Goal: Check status

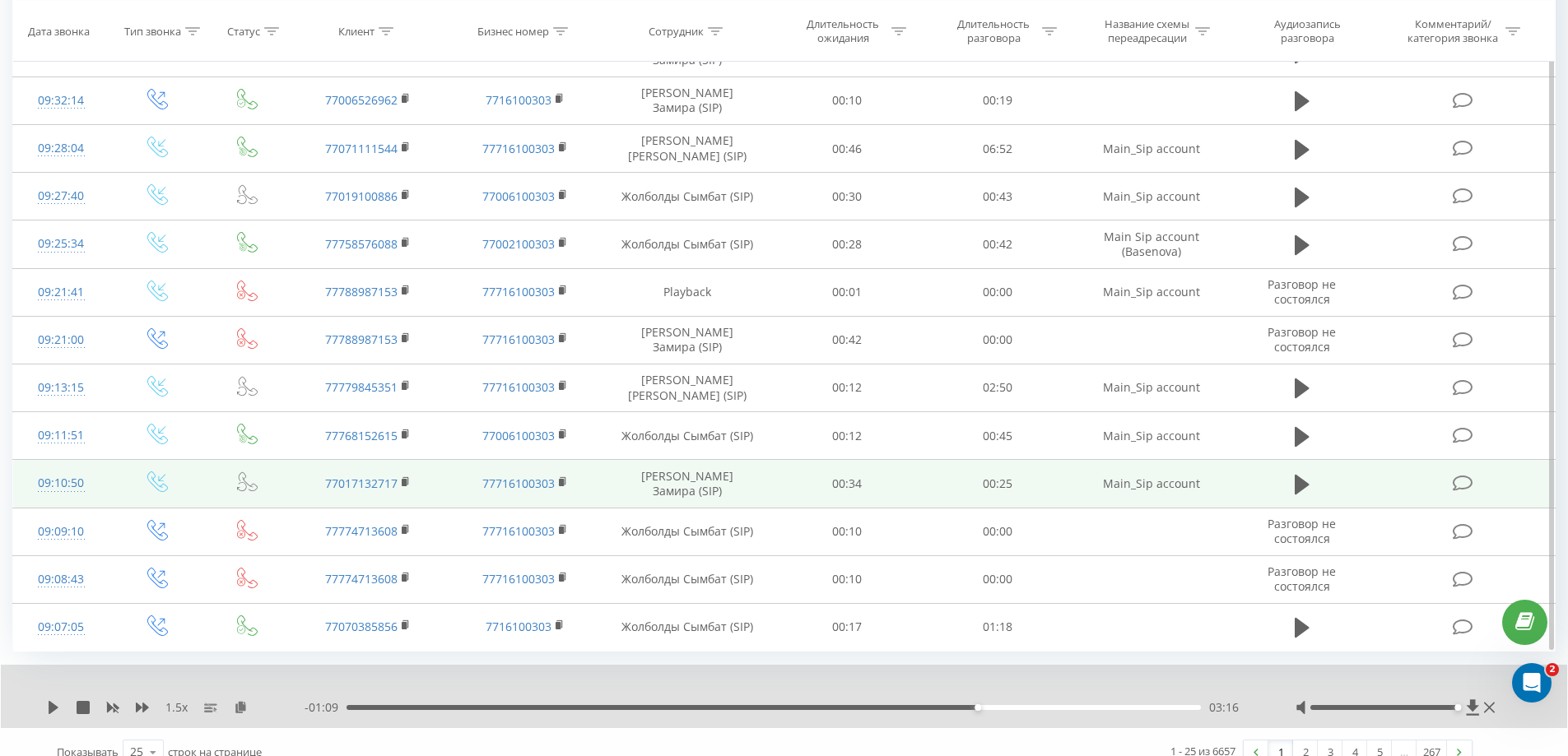
scroll to position [812, 0]
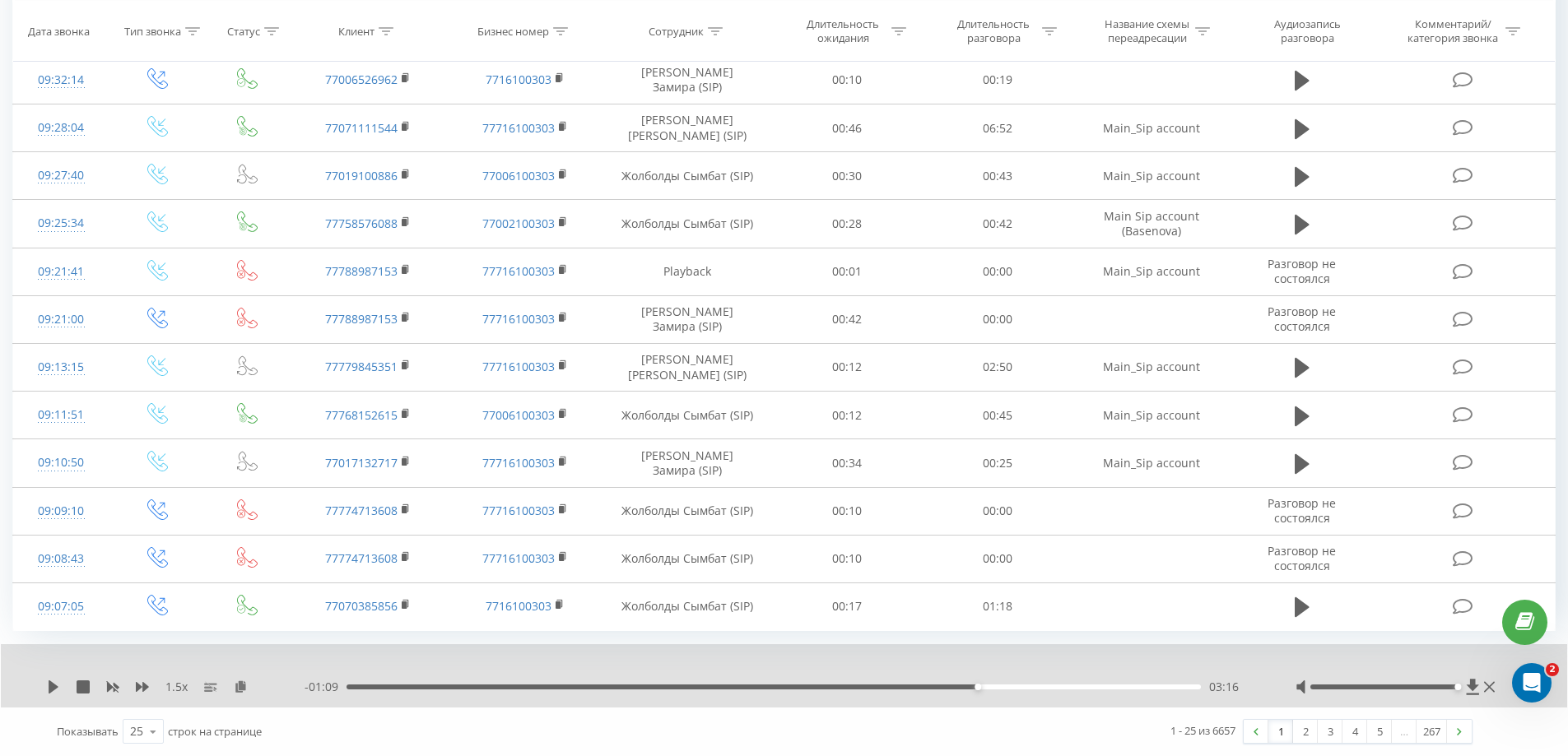
click at [1281, 730] on link "1" at bounding box center [1281, 731] width 24 height 23
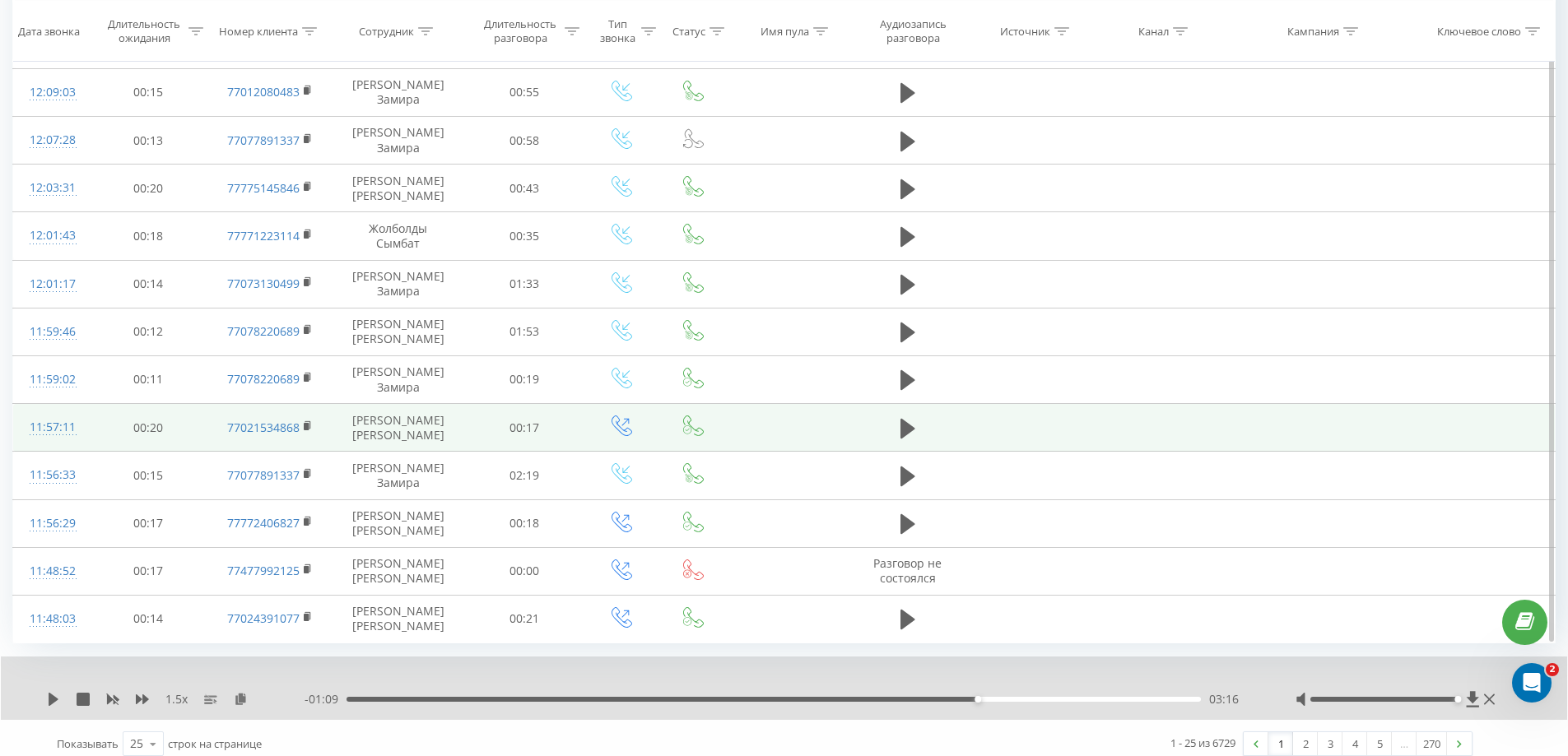
scroll to position [812, 0]
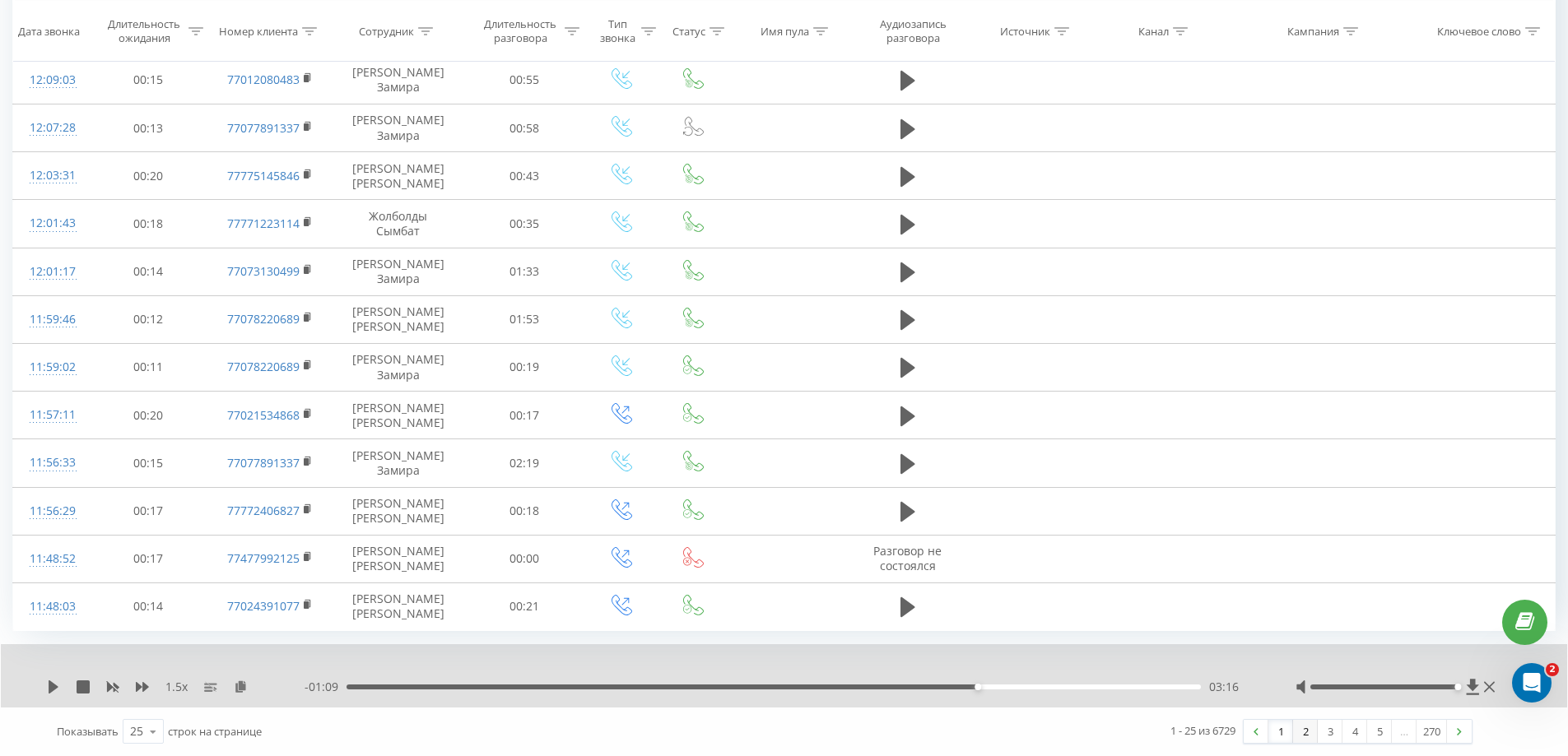
click at [1302, 727] on link "2" at bounding box center [1306, 731] width 24 height 23
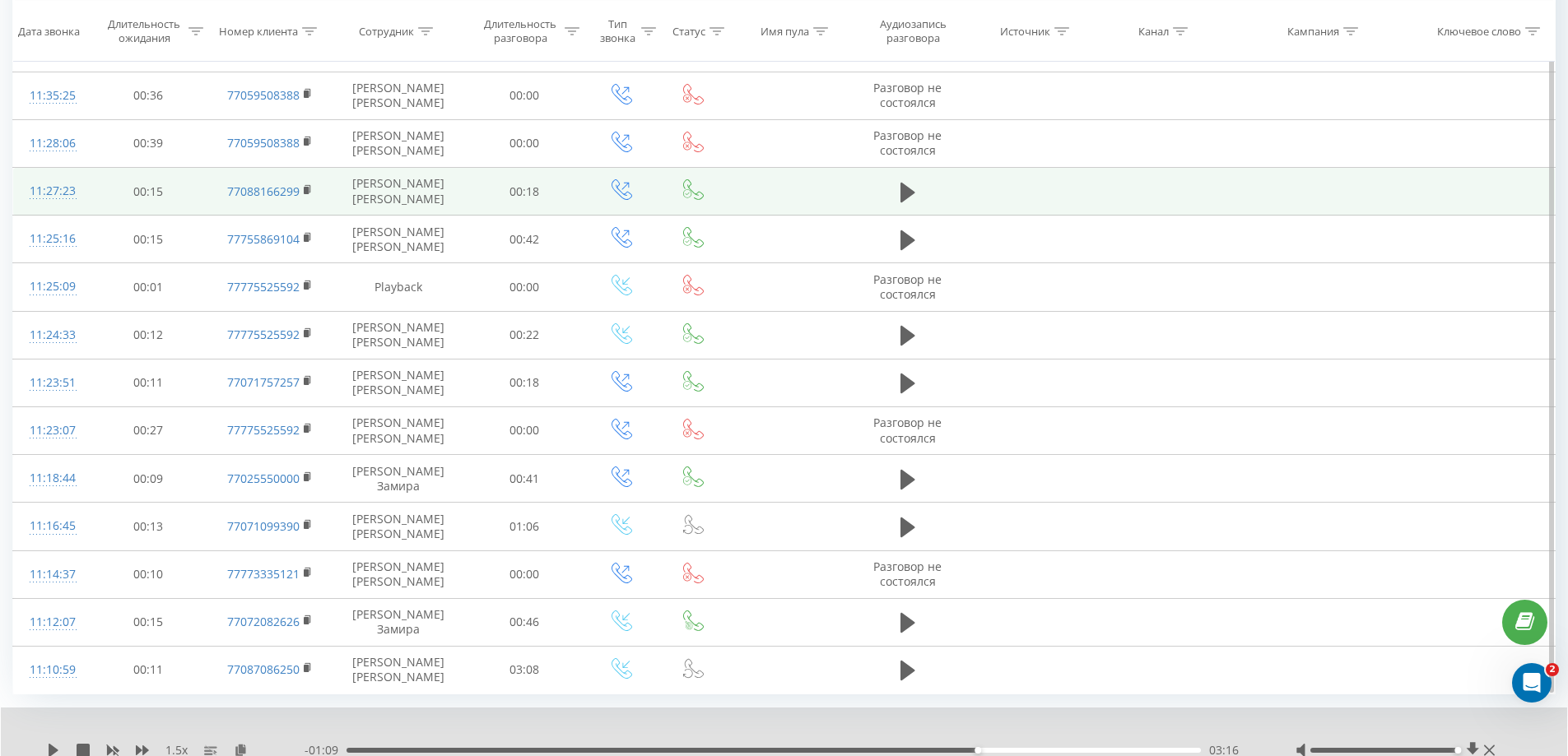
scroll to position [812, 0]
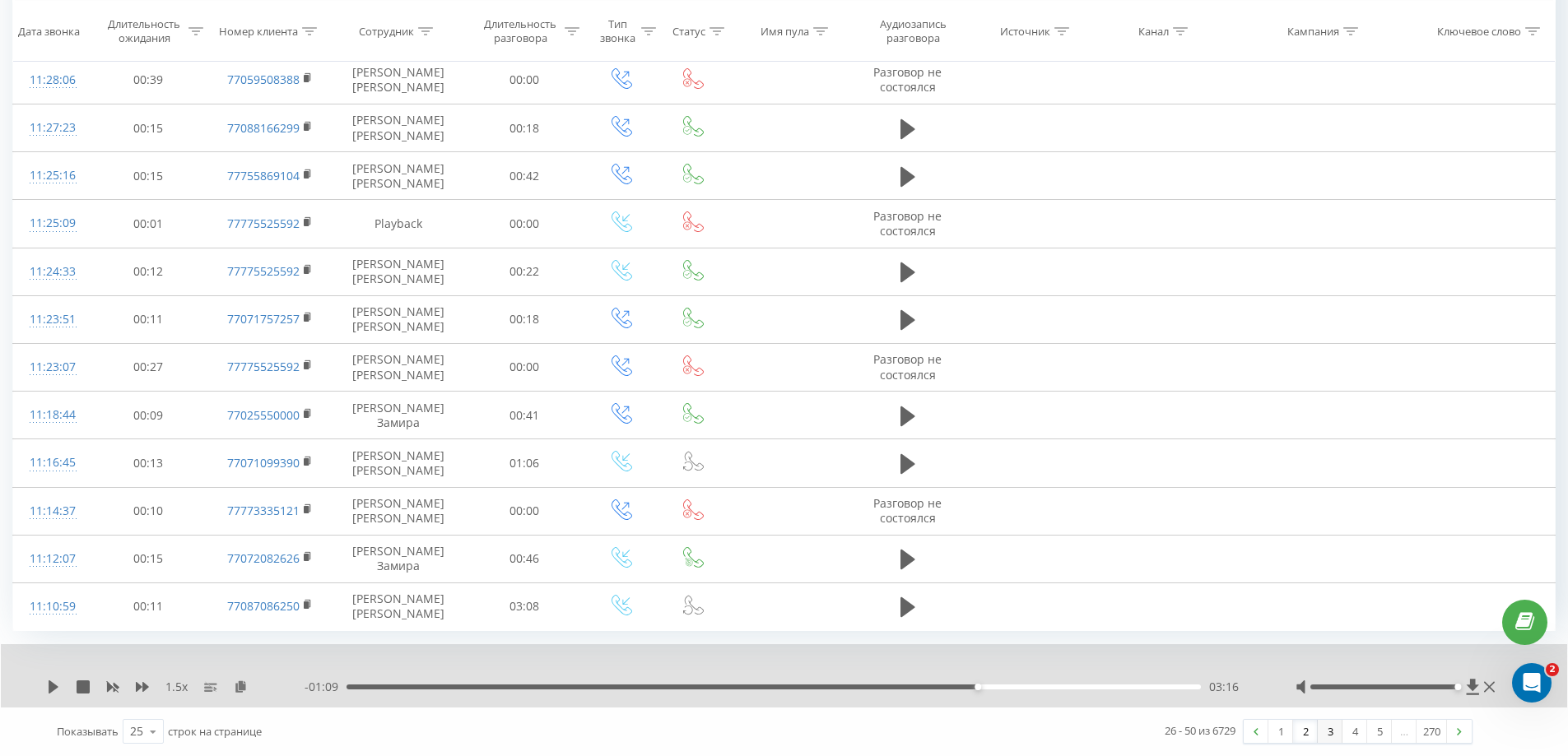
click at [1331, 734] on link "3" at bounding box center [1330, 731] width 24 height 23
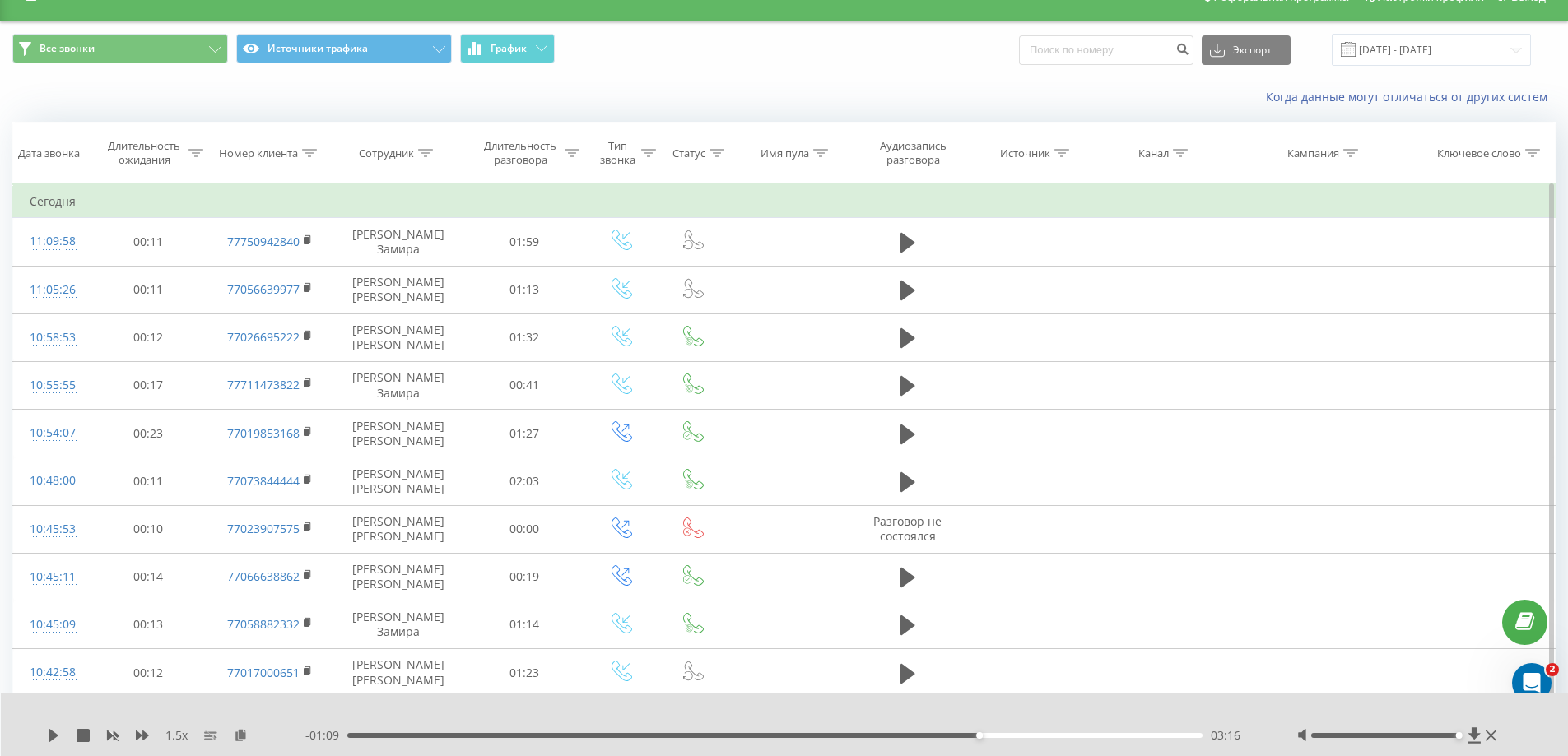
scroll to position [26, 0]
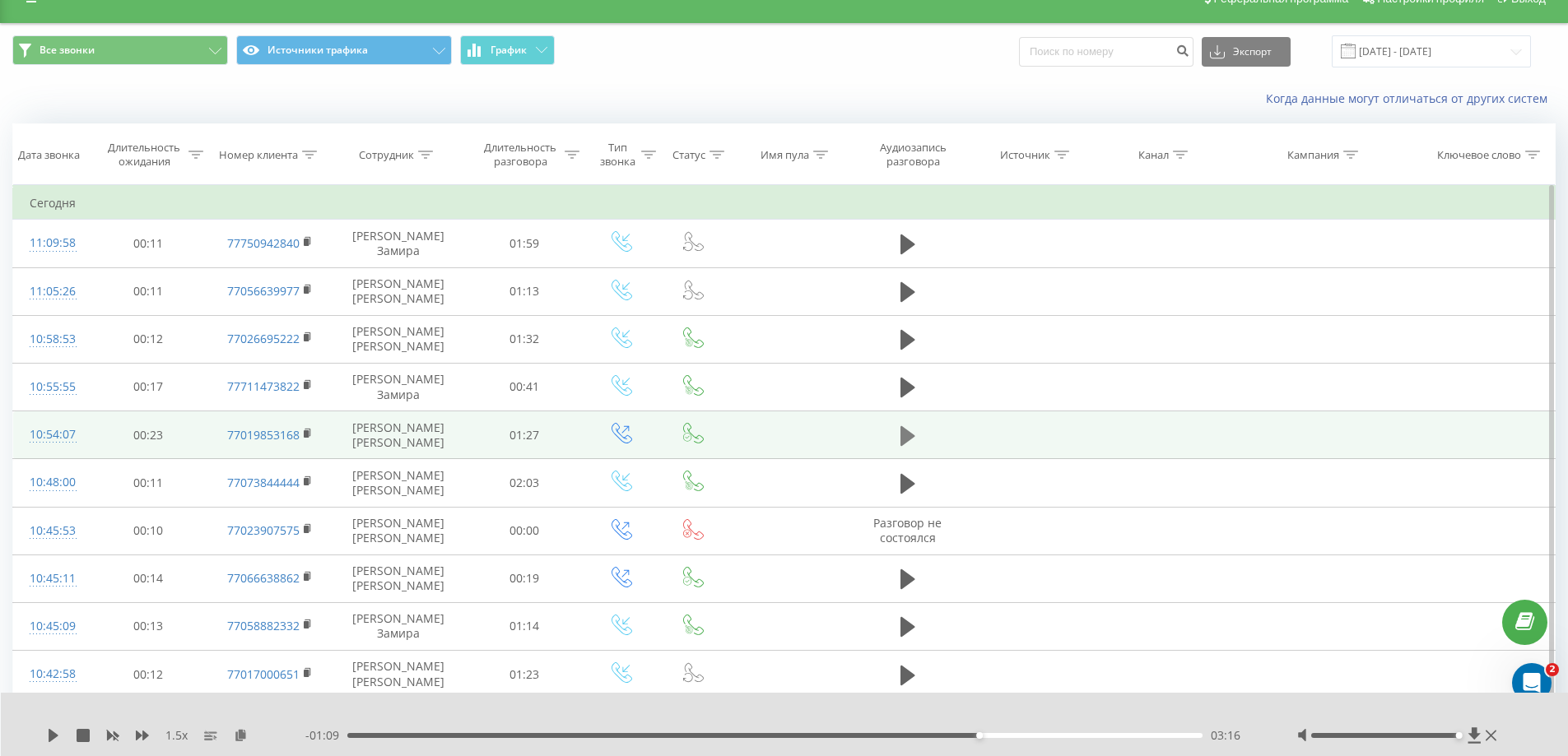
click at [901, 426] on icon at bounding box center [909, 434] width 15 height 20
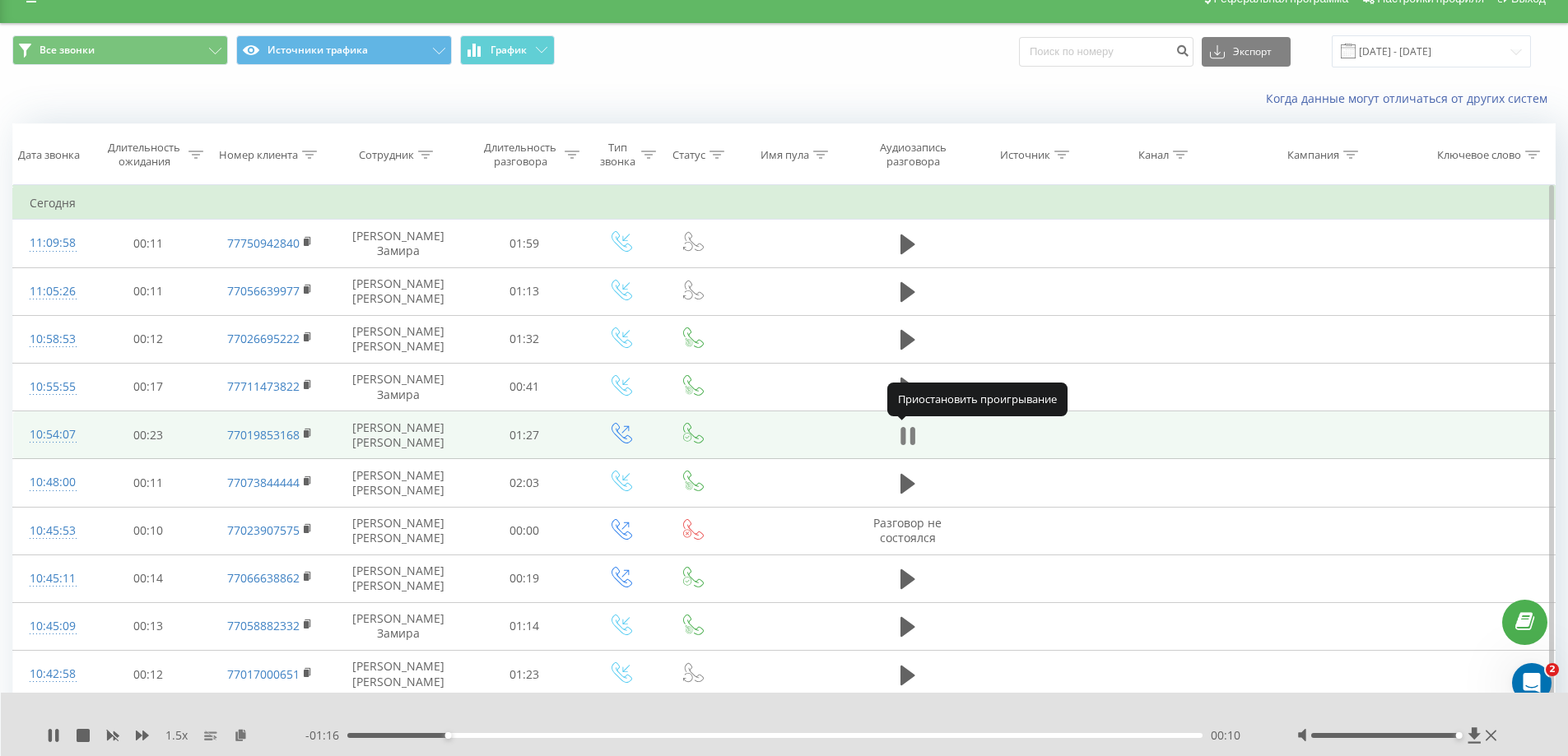
click at [911, 432] on icon at bounding box center [911, 435] width 5 height 18
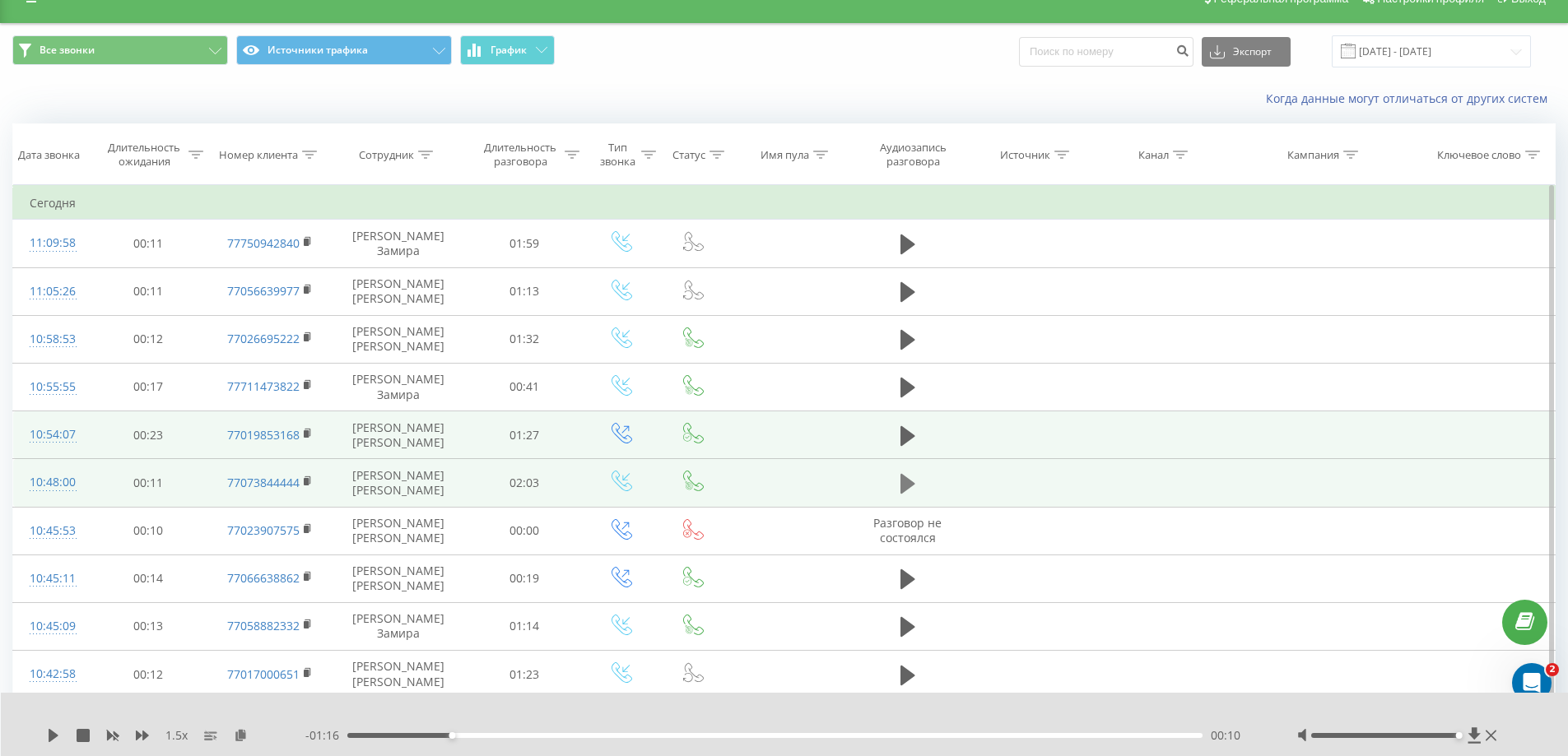
click at [905, 487] on icon at bounding box center [909, 483] width 15 height 20
click at [494, 736] on div "00:01" at bounding box center [775, 735] width 856 height 5
click at [596, 736] on div "00:21" at bounding box center [775, 735] width 856 height 5
click at [638, 735] on div "00:35" at bounding box center [775, 735] width 856 height 5
click at [752, 738] on div "- 01:16 00:41 00:41" at bounding box center [780, 735] width 951 height 17
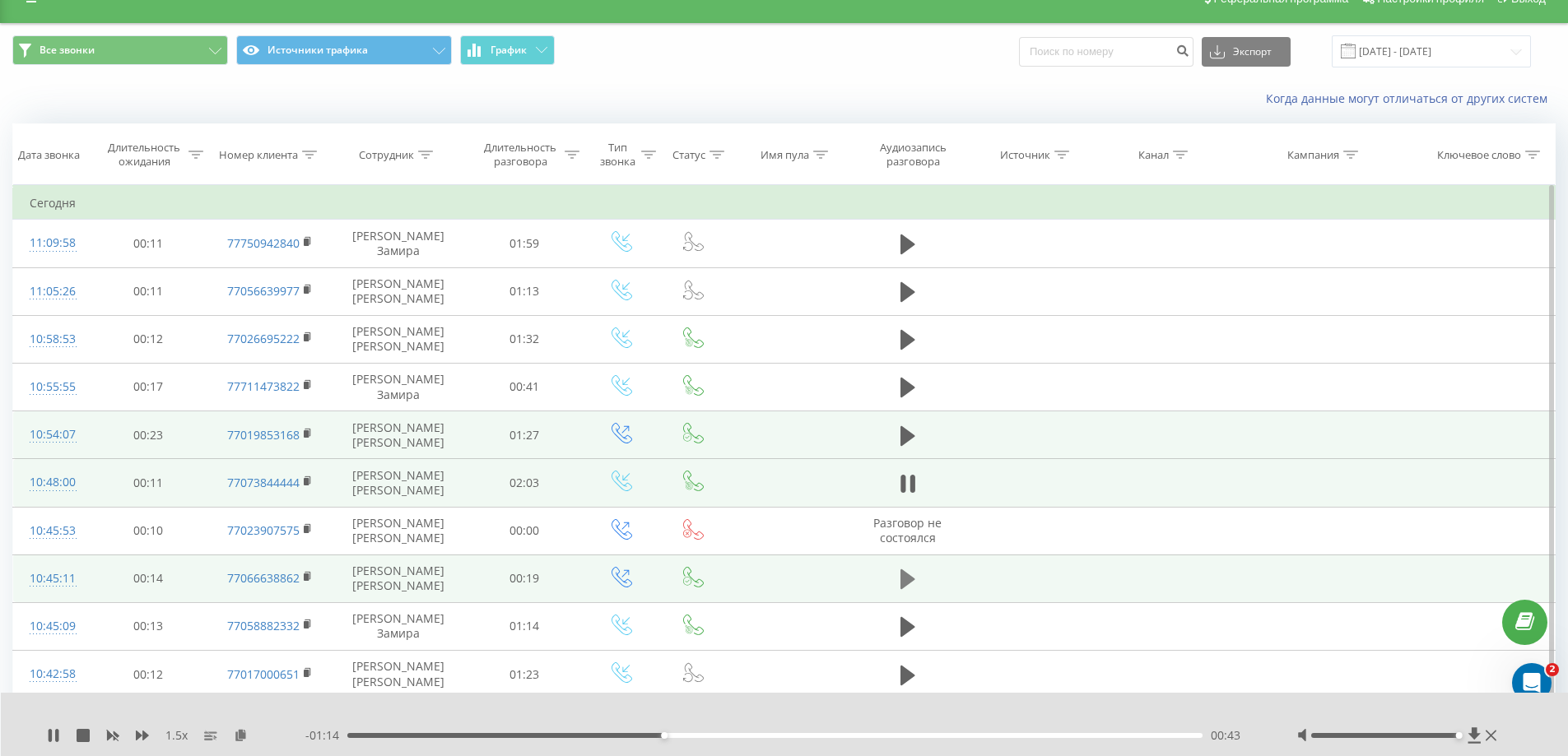
click at [912, 587] on icon at bounding box center [909, 579] width 15 height 23
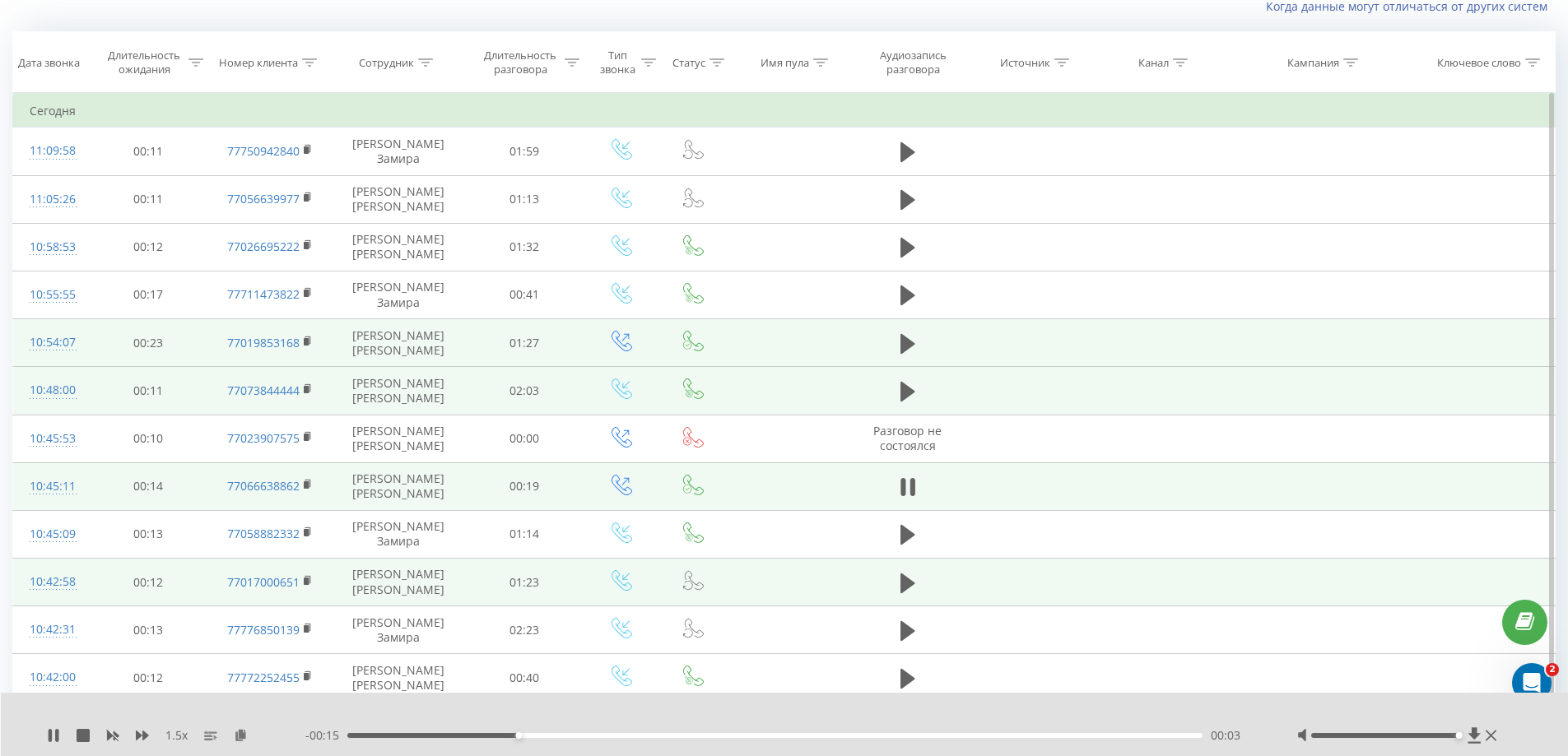
scroll to position [191, 0]
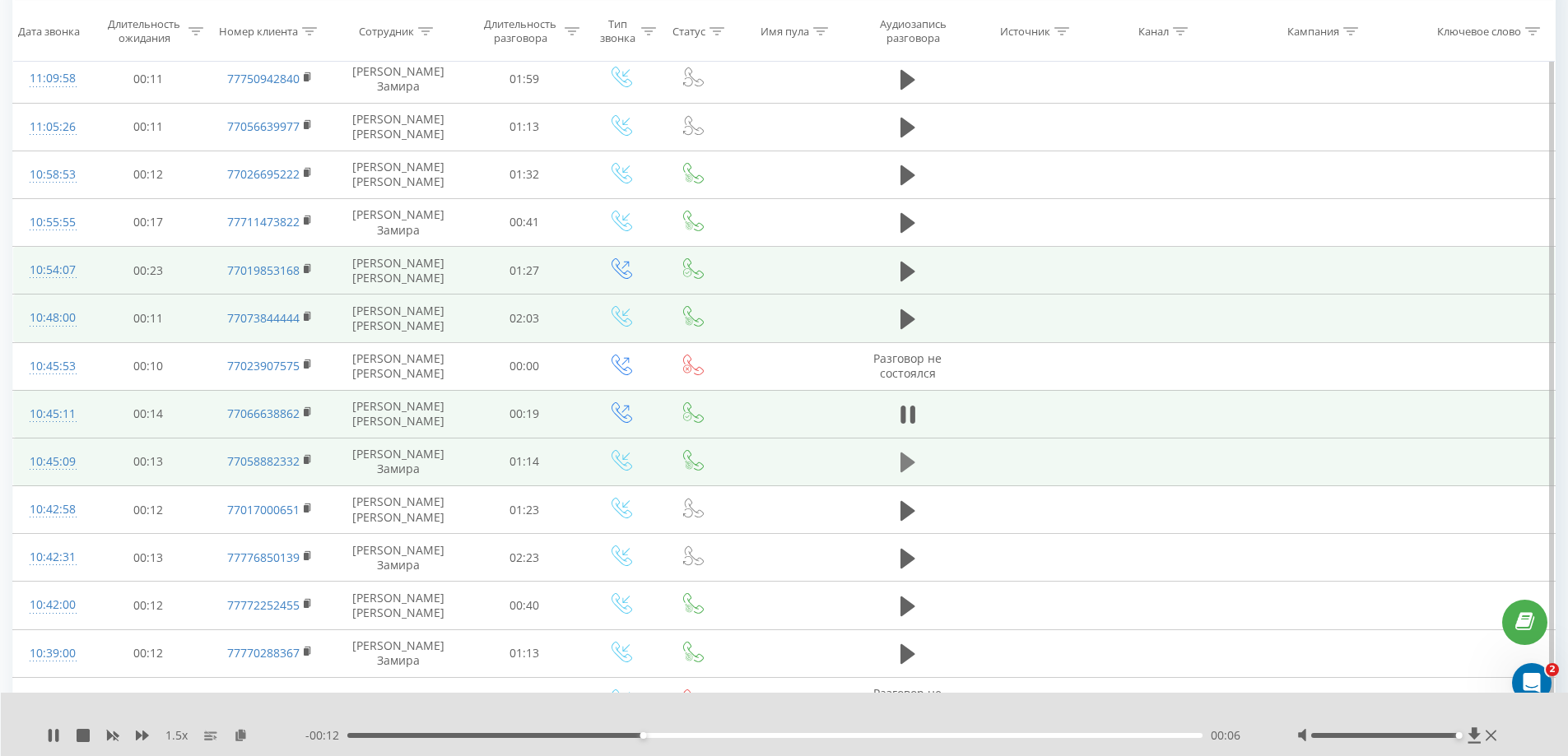
click at [909, 460] on icon at bounding box center [909, 461] width 15 height 20
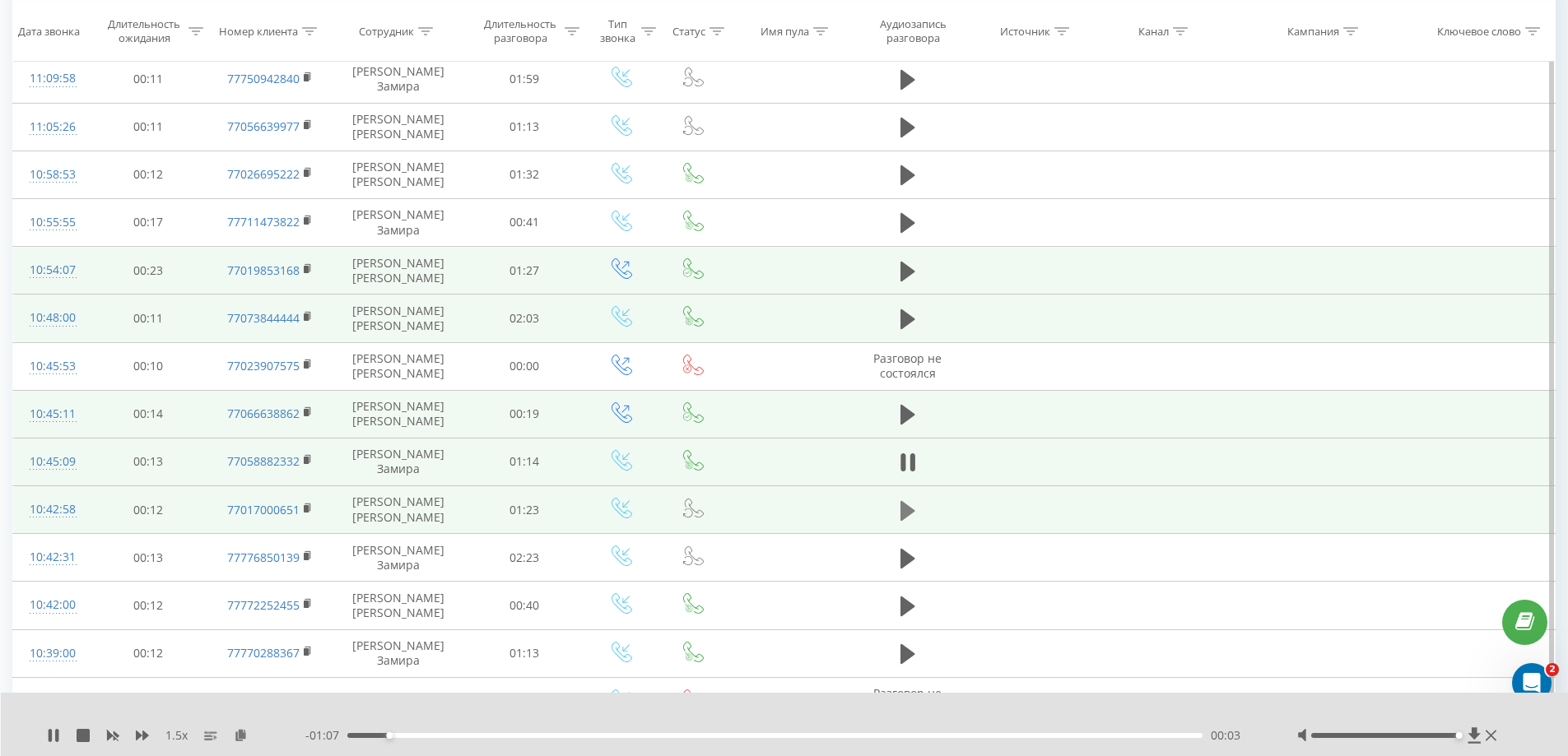
click at [909, 515] on icon at bounding box center [909, 510] width 15 height 20
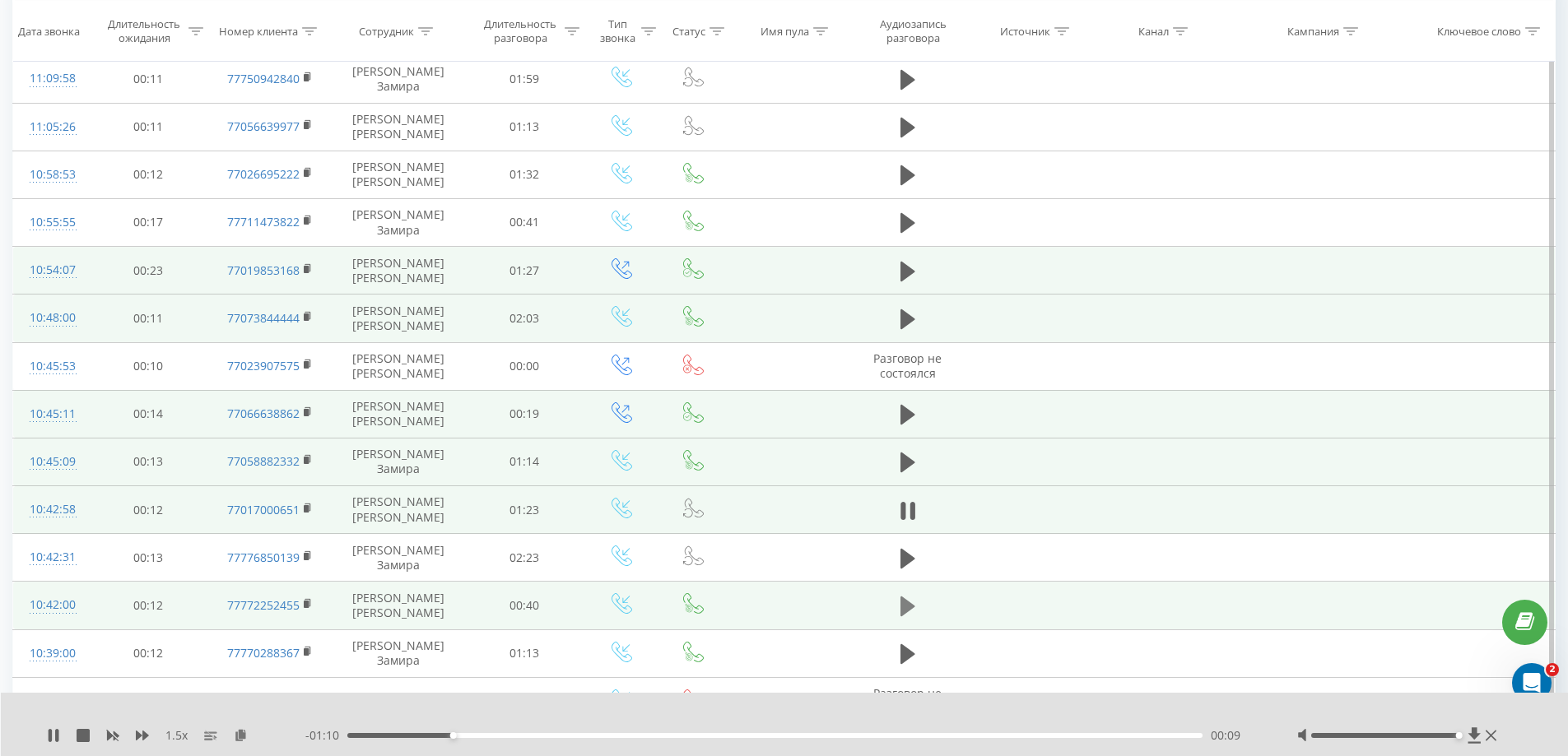
click at [909, 607] on icon at bounding box center [909, 606] width 15 height 20
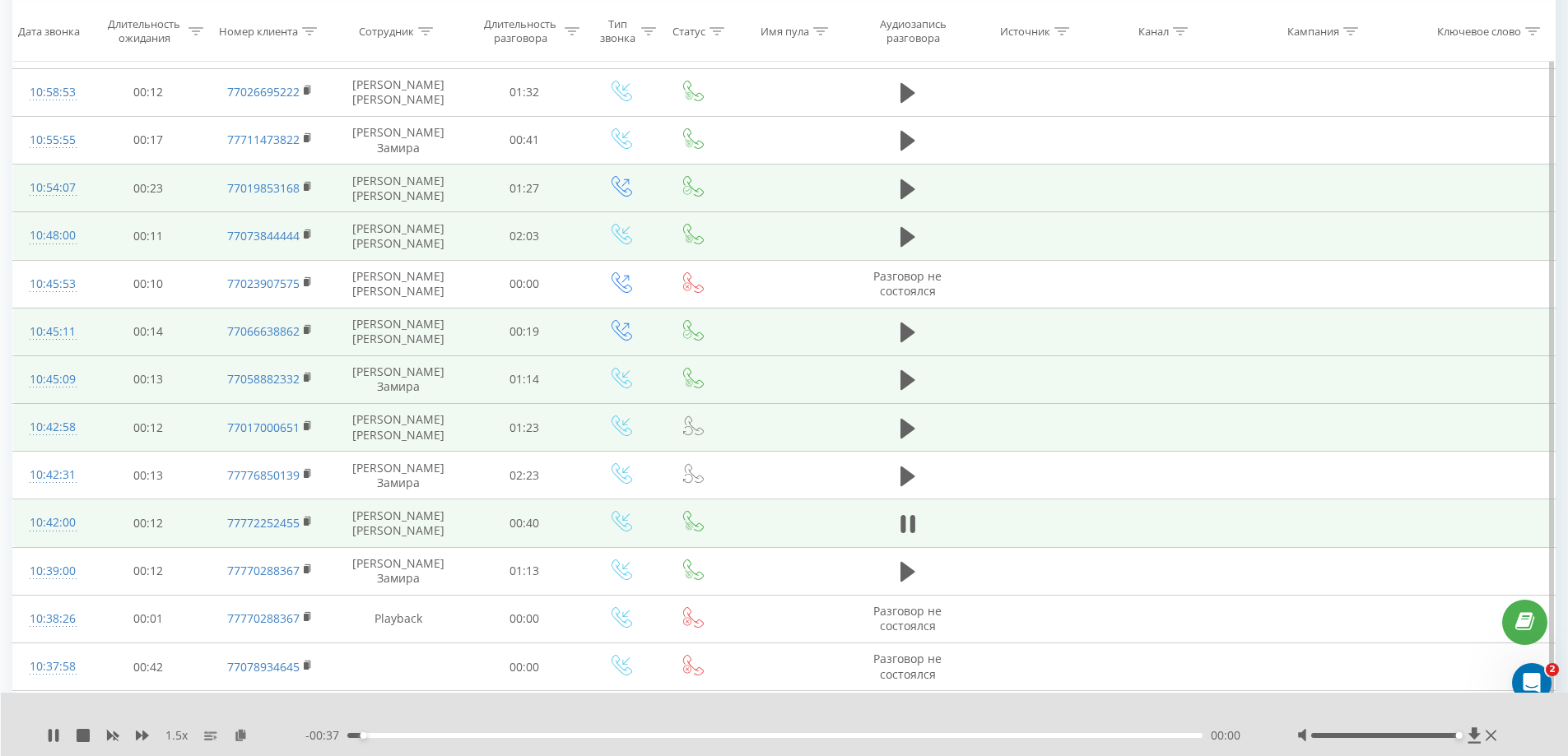
scroll to position [355, 0]
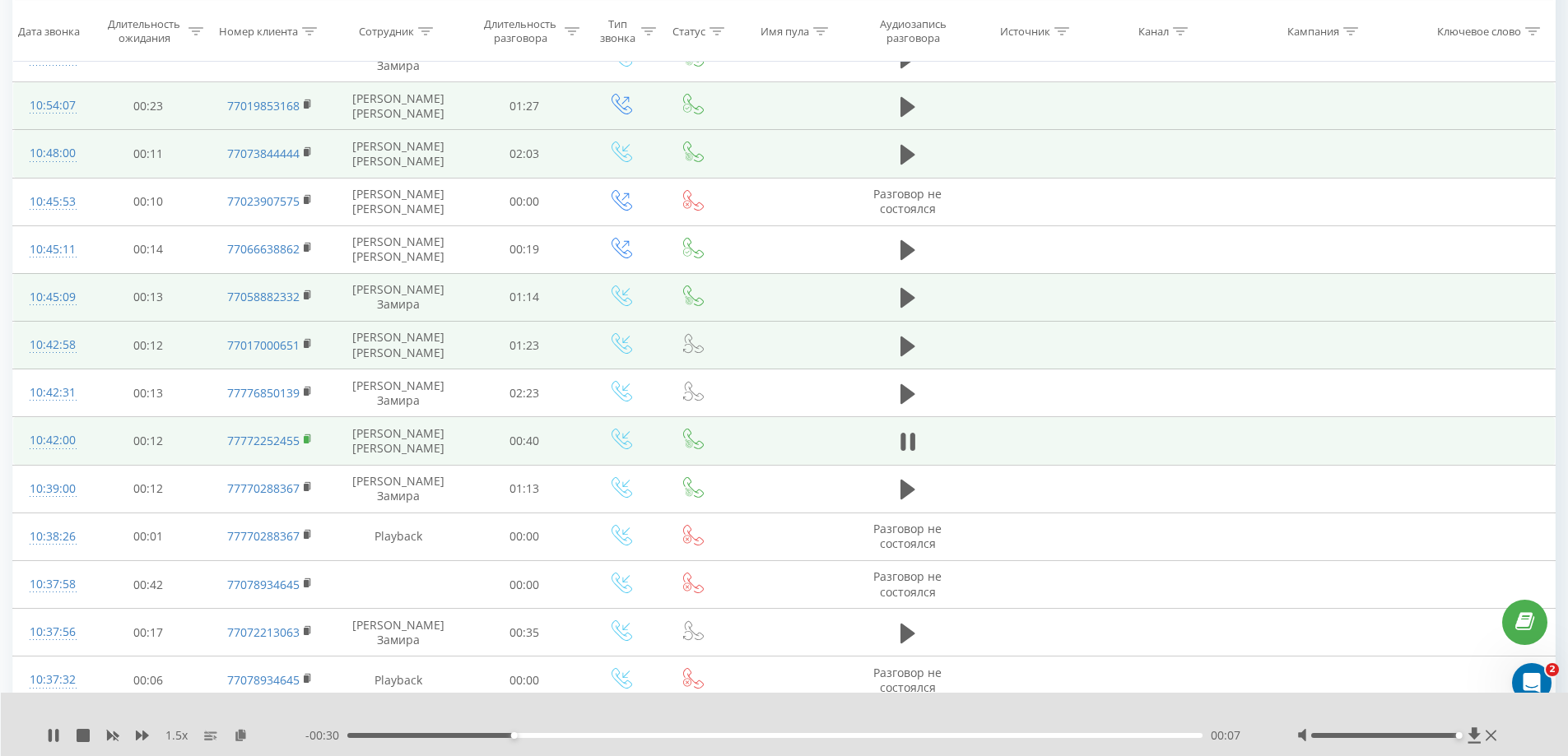
click at [308, 440] on rect at bounding box center [306, 440] width 5 height 7
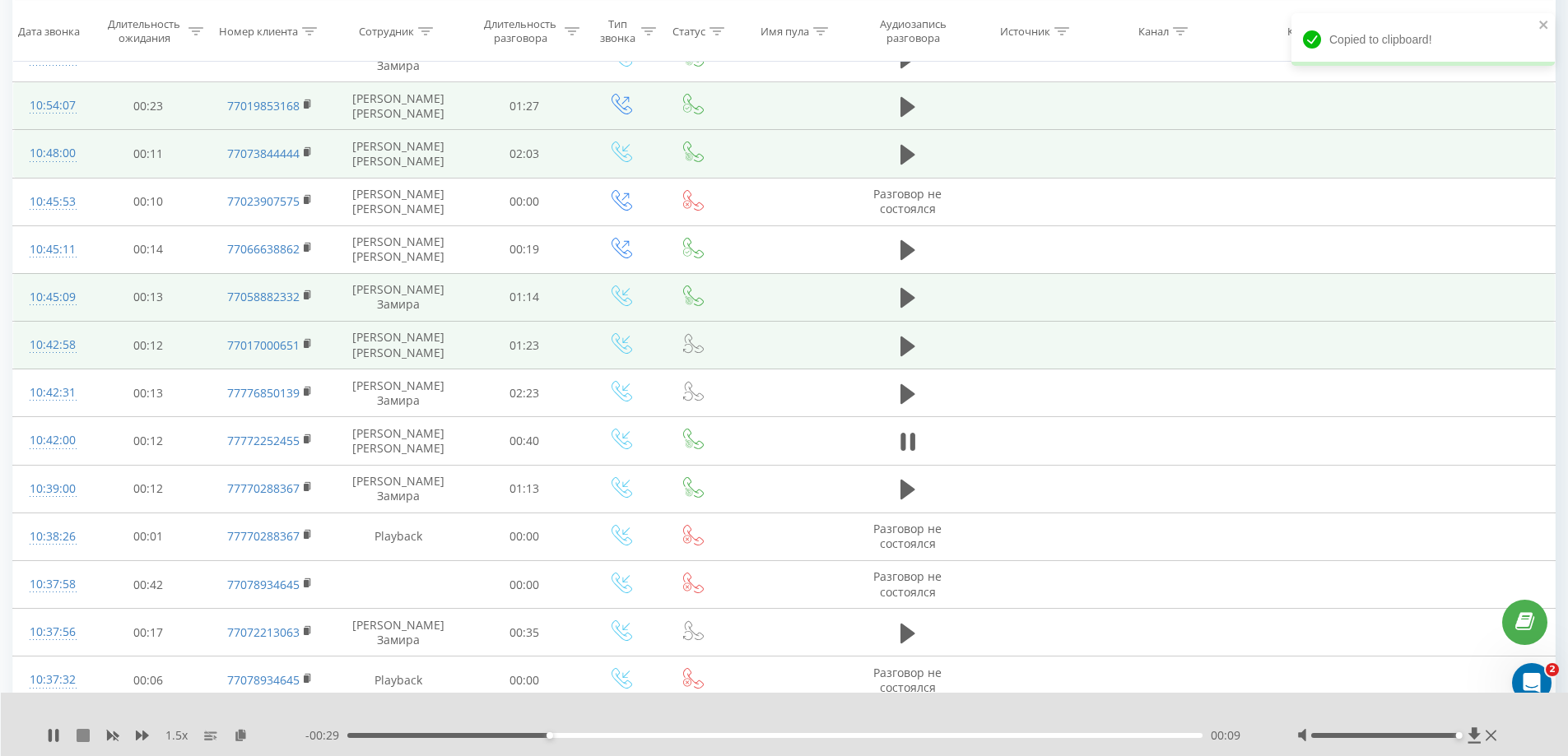
click at [82, 734] on icon at bounding box center [83, 735] width 13 height 13
